Goal: Information Seeking & Learning: Learn about a topic

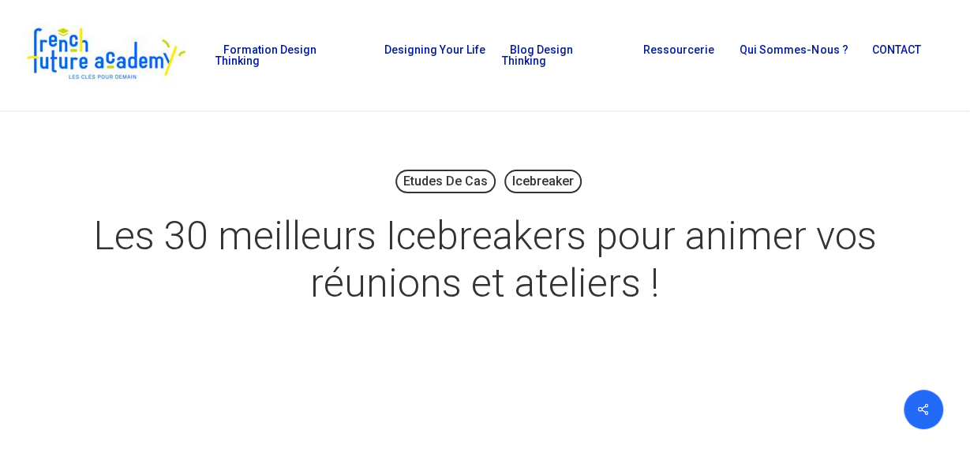
drag, startPoint x: 0, startPoint y: 0, endPoint x: 966, endPoint y: 15, distance: 966.6
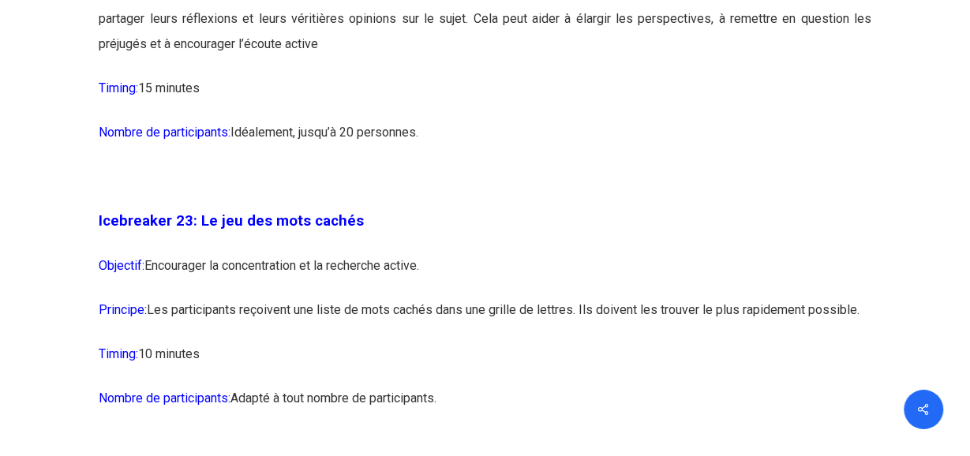
scroll to position [12306, 0]
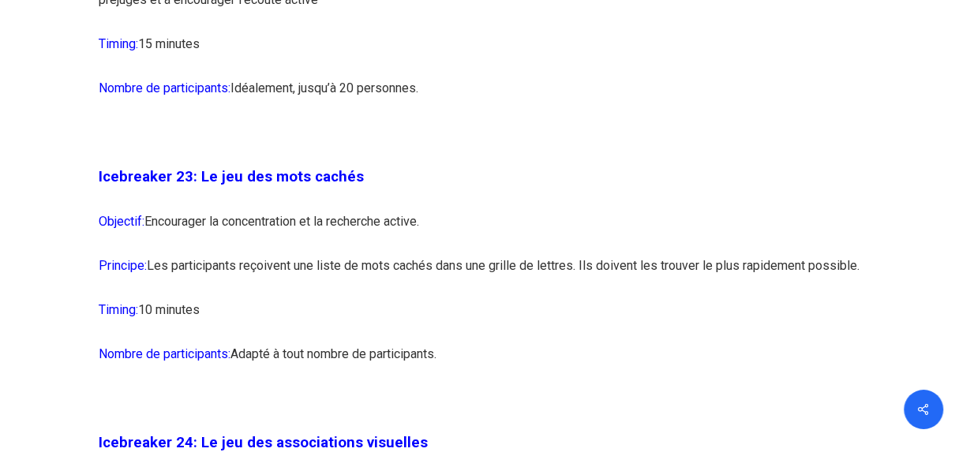
click at [588, 253] on p "Objectif: Encourager la concentration et la recherche active." at bounding box center [485, 231] width 772 height 44
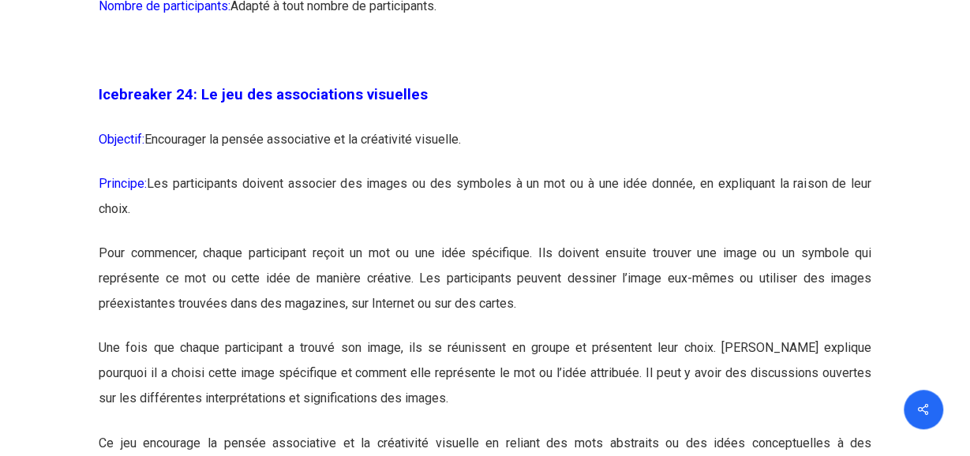
scroll to position [12698, 0]
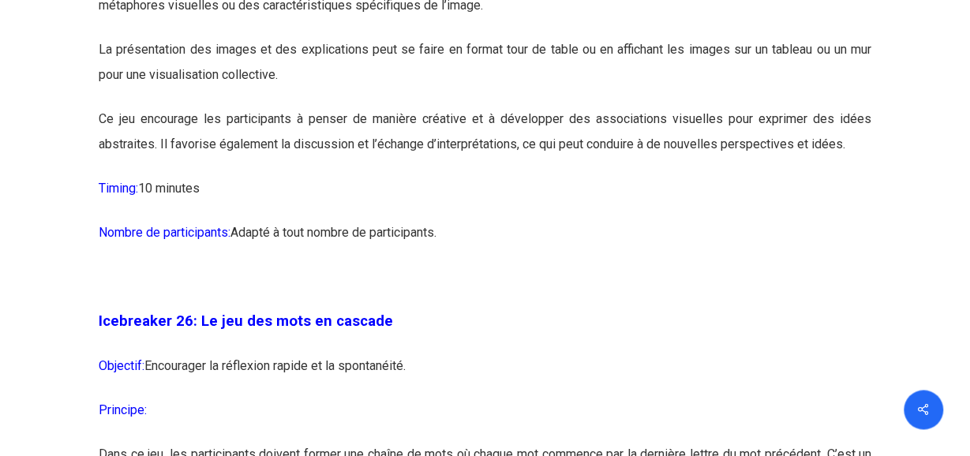
scroll to position [13641, 0]
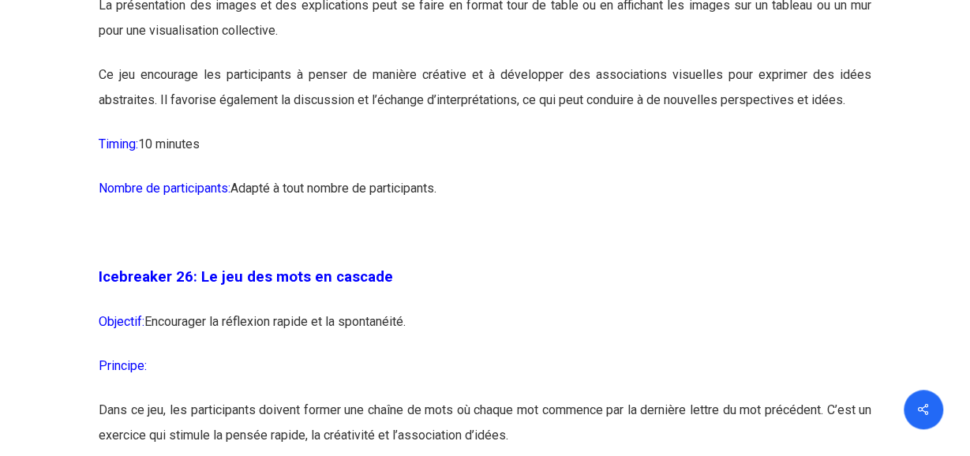
click at [518, 309] on p "Icebreaker 26: Le jeu des mots en cascade" at bounding box center [485, 286] width 772 height 45
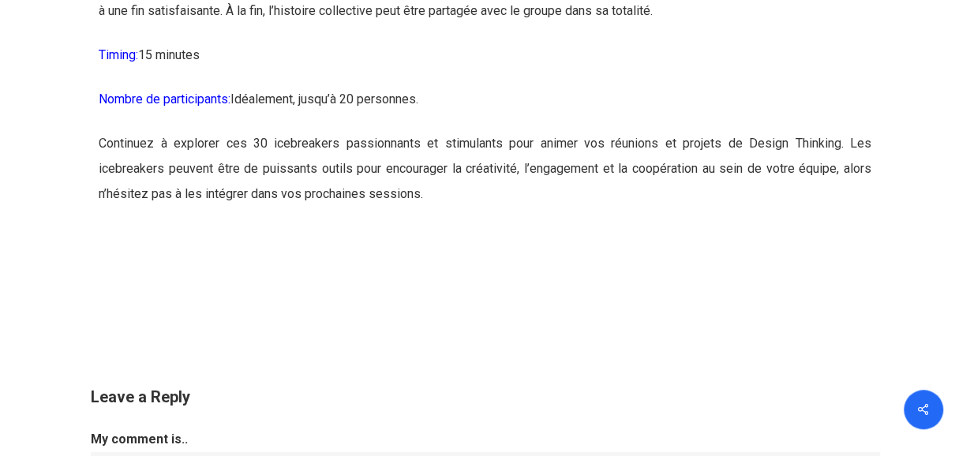
scroll to position [16490, 0]
